Goal: Task Accomplishment & Management: Use online tool/utility

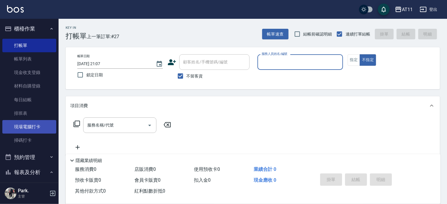
click at [34, 130] on link "現場電腦打卡" at bounding box center [29, 126] width 54 height 13
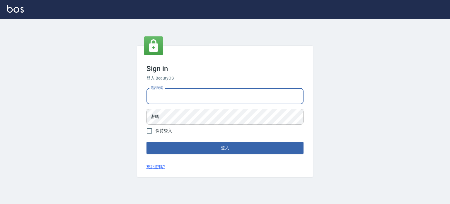
click at [200, 98] on input "電話號碼" at bounding box center [224, 96] width 157 height 16
type input "0953539532"
click at [146, 141] on button "登入" at bounding box center [224, 147] width 157 height 12
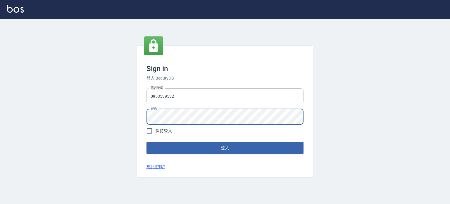
click at [146, 141] on button "登入" at bounding box center [224, 147] width 157 height 12
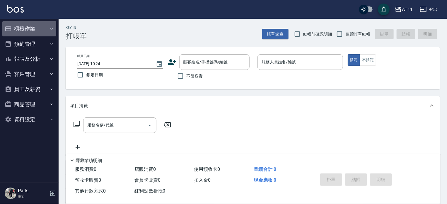
drag, startPoint x: 26, startPoint y: 35, endPoint x: 28, endPoint y: 31, distance: 4.5
click at [28, 31] on button "櫃檯作業" at bounding box center [29, 28] width 54 height 15
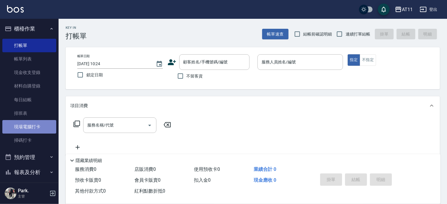
click at [39, 129] on link "現場電腦打卡" at bounding box center [29, 126] width 54 height 13
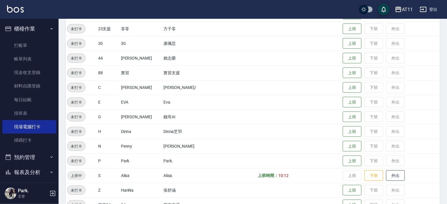
scroll to position [191, 0]
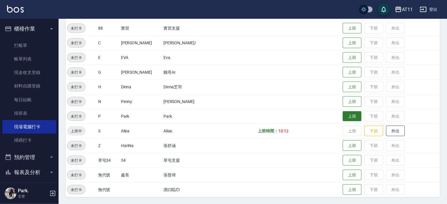
click at [343, 117] on button "上班" at bounding box center [352, 116] width 19 height 10
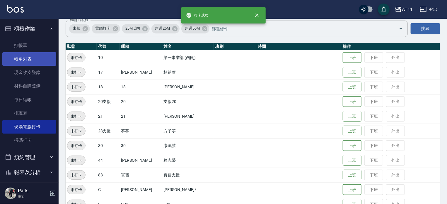
scroll to position [15, 0]
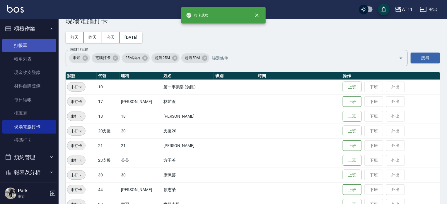
click at [25, 47] on link "打帳單" at bounding box center [29, 45] width 54 height 13
